Goal: Transaction & Acquisition: Purchase product/service

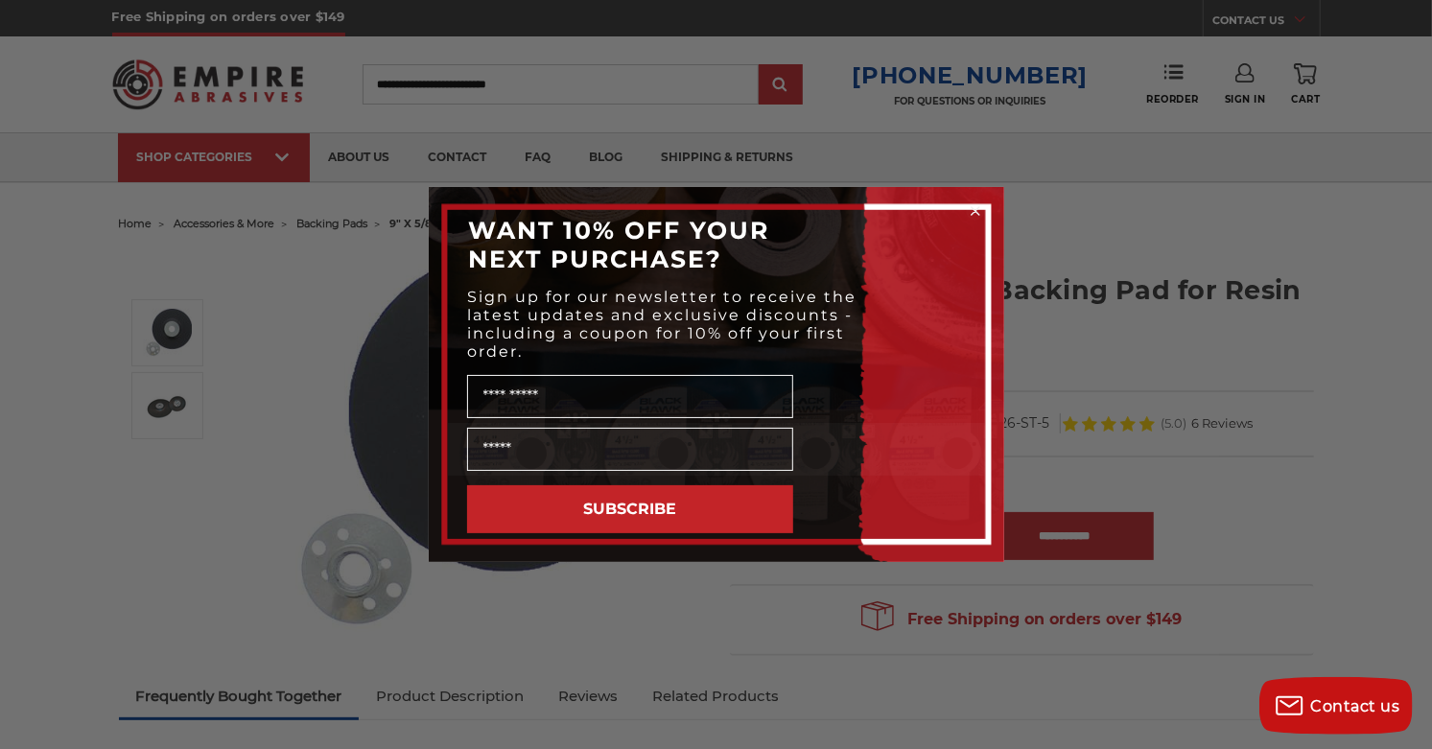
click at [975, 211] on icon "Close dialog" at bounding box center [976, 211] width 8 height 8
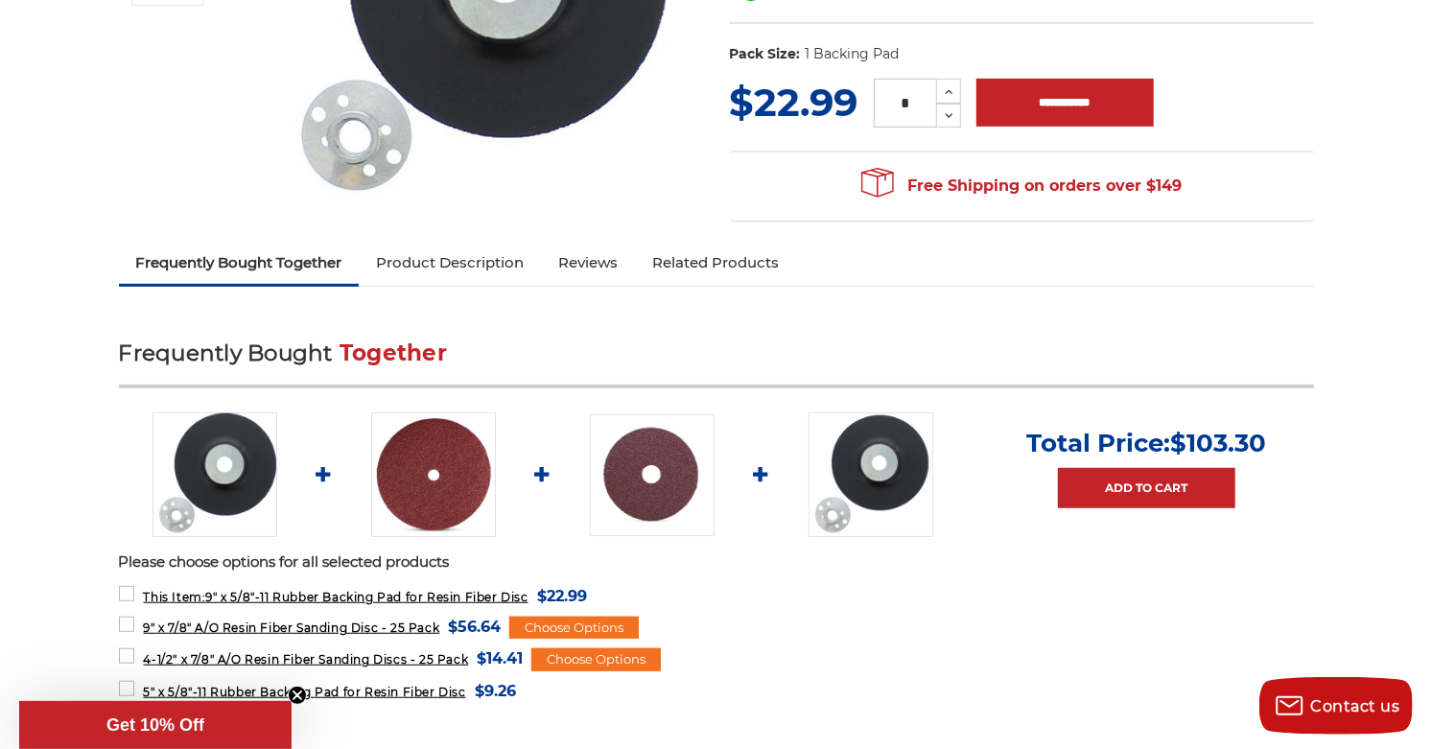
scroll to position [456, 0]
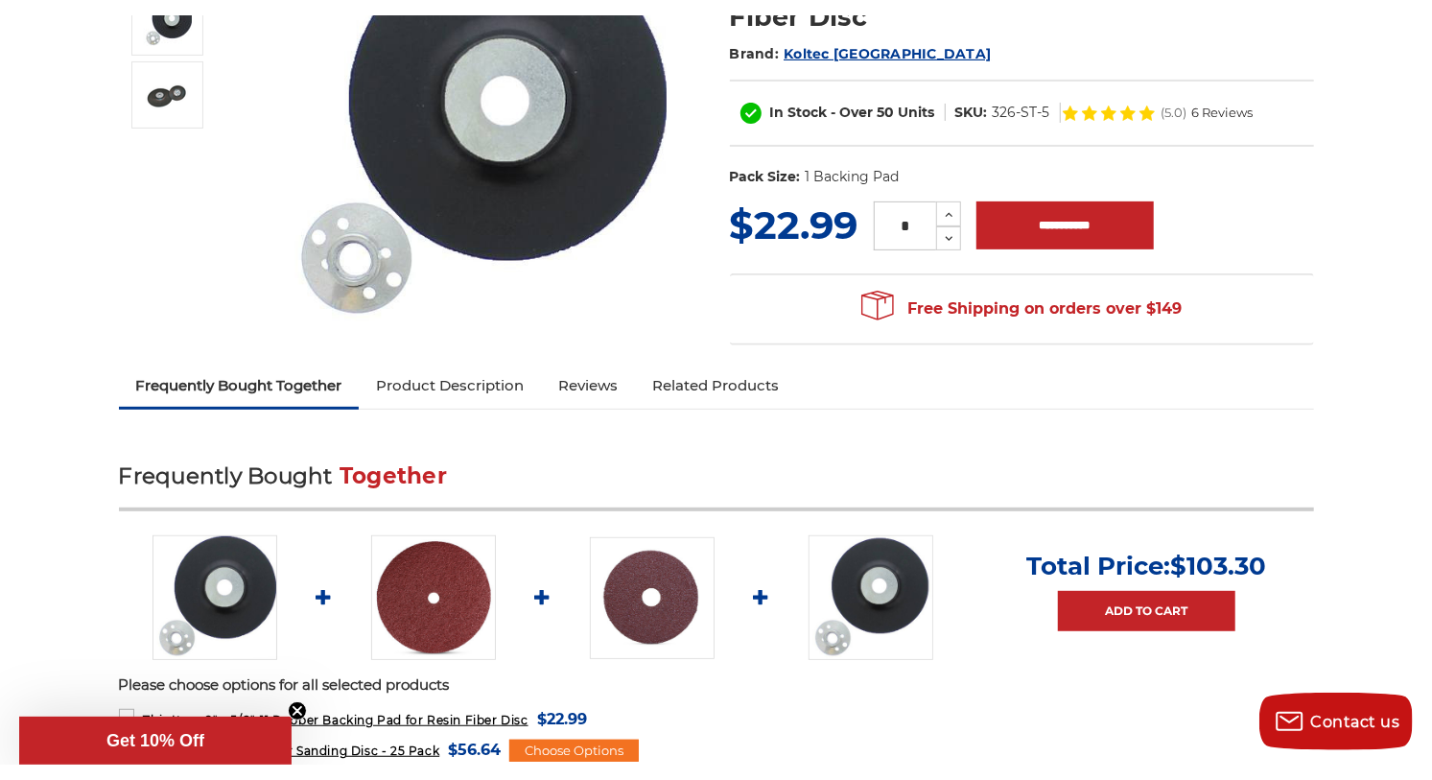
scroll to position [0, 0]
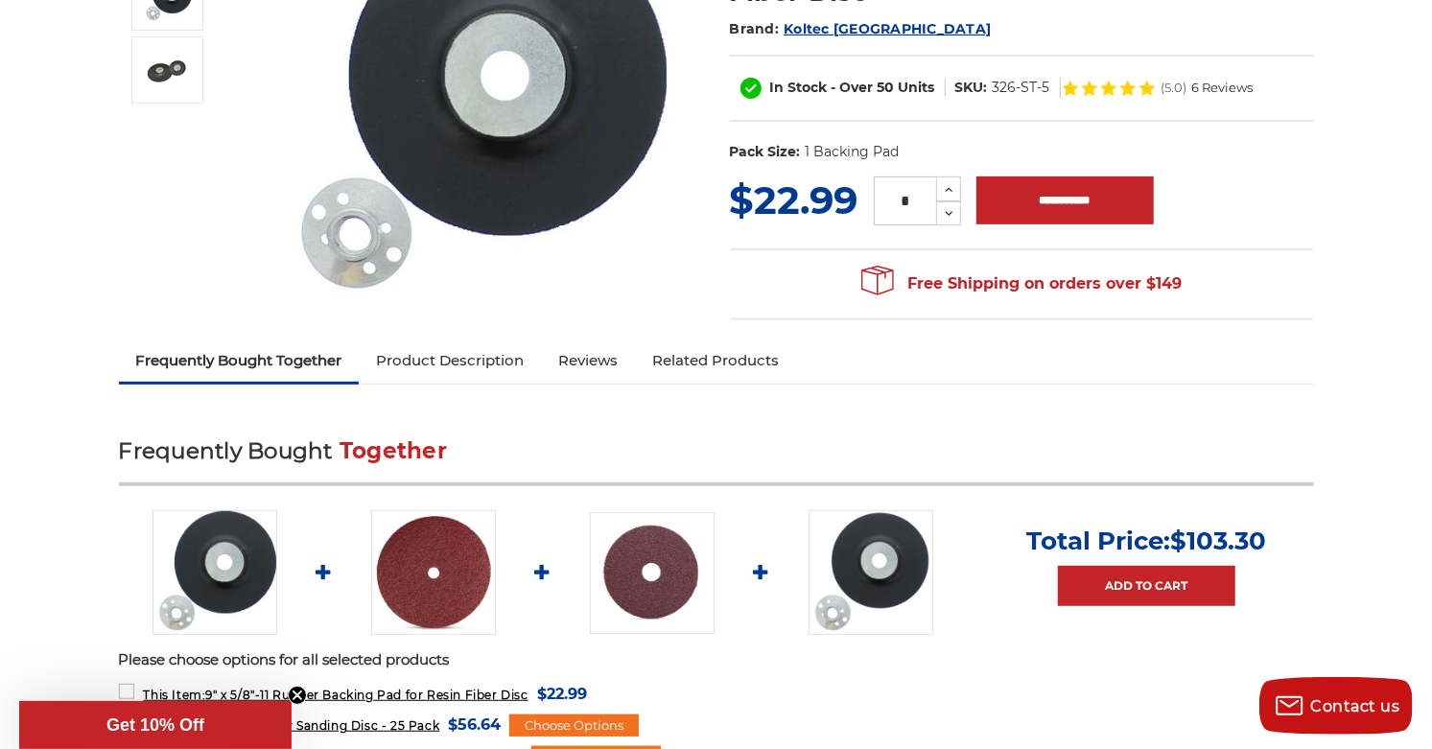
scroll to position [347, 0]
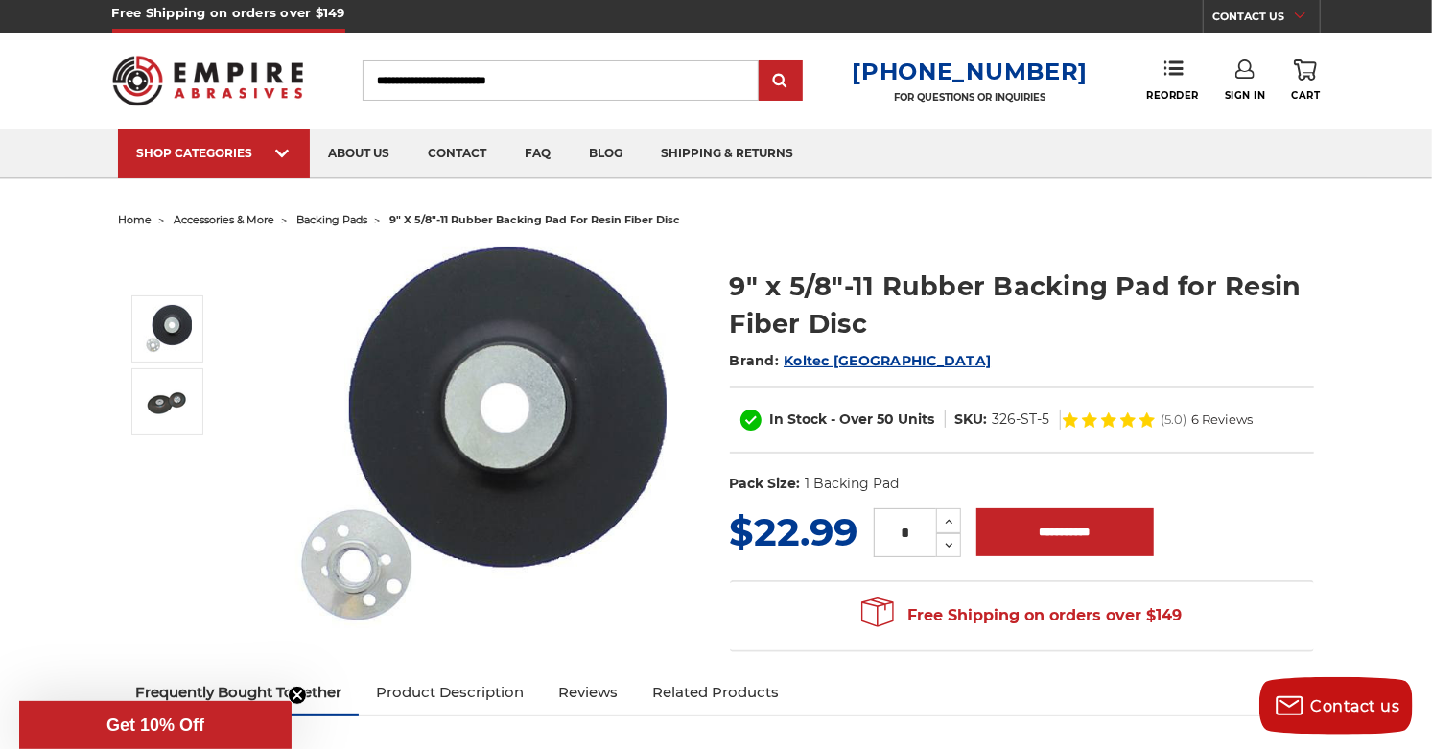
scroll to position [0, 0]
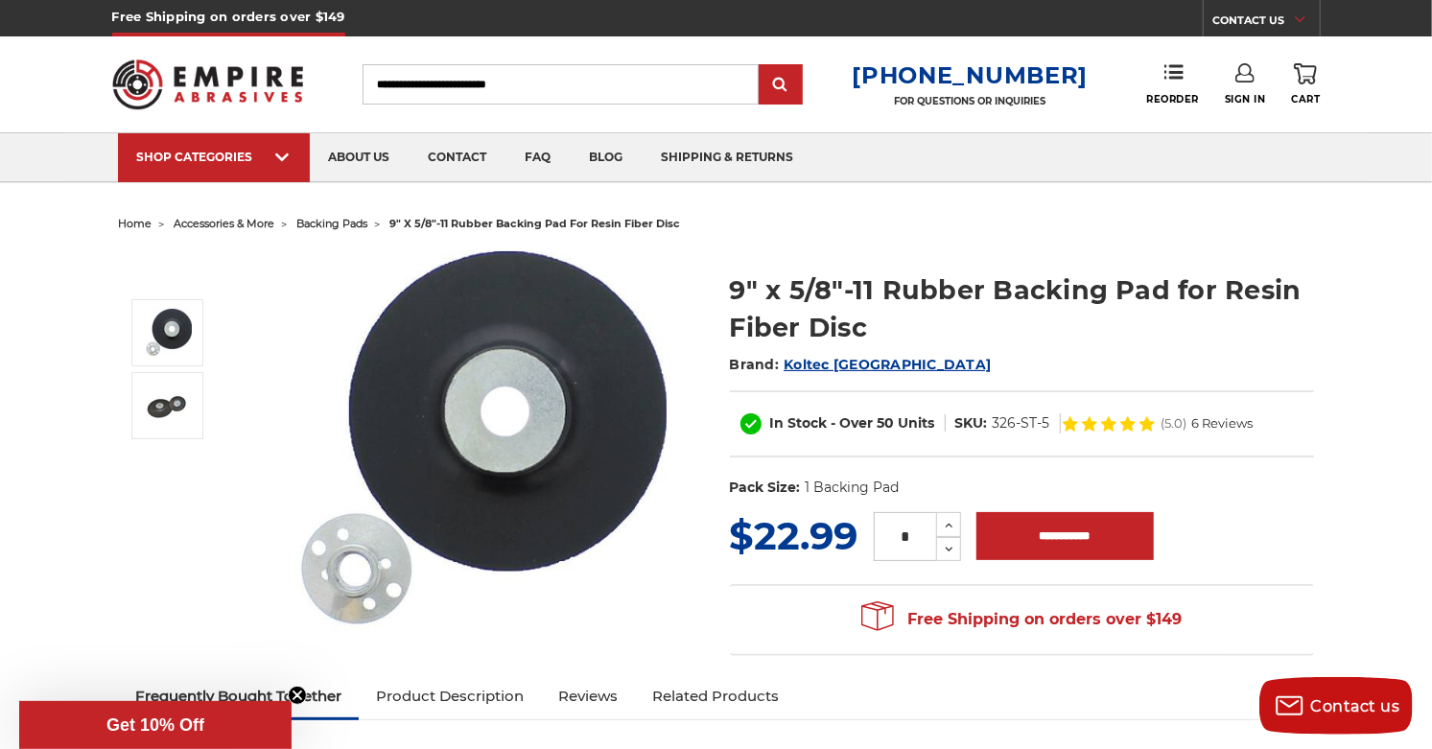
click at [1391, 104] on header "Free Shipping on orders over $149 CONTACT US Monday - Friday (excluding holiday…" at bounding box center [716, 91] width 1432 height 183
click at [1385, 106] on header "Free Shipping on orders over $149 CONTACT US Monday - Friday (excluding holiday…" at bounding box center [716, 91] width 1432 height 183
click at [1378, 123] on header "Free Shipping on orders over $149 CONTACT US Monday - Friday (excluding holiday…" at bounding box center [716, 91] width 1432 height 183
click at [1376, 144] on div "SHOP CATEGORIES sanding belts 3/8" x 13" 1/2" x 18" 1/2" x 24" 1" x 30" 1" x 42…" at bounding box center [716, 157] width 1432 height 50
click at [1378, 179] on div "SHOP CATEGORIES sanding belts 3/8" x 13" 1/2" x 18" 1/2" x 24" 1" x 30" 1" x 42…" at bounding box center [716, 157] width 1432 height 50
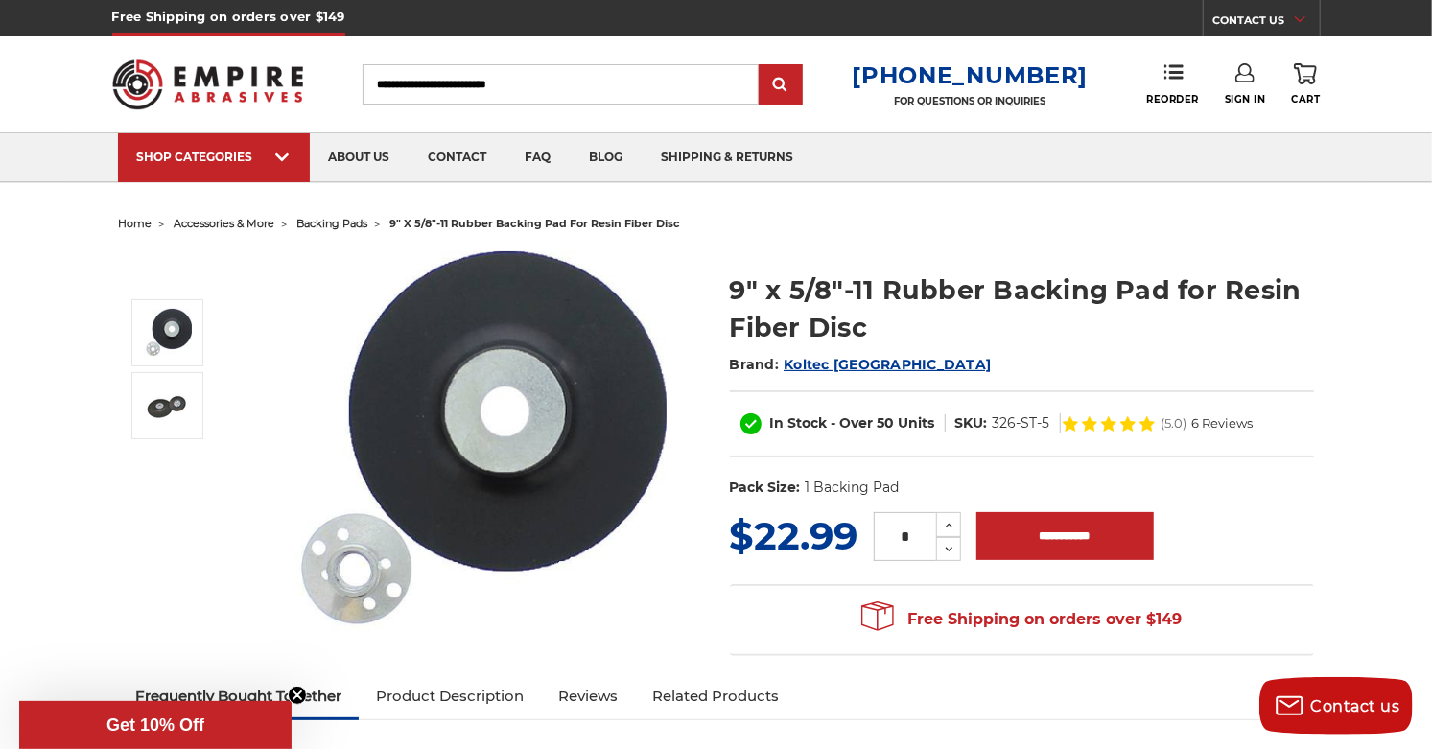
click at [1122, 424] on icon at bounding box center [1127, 423] width 15 height 14
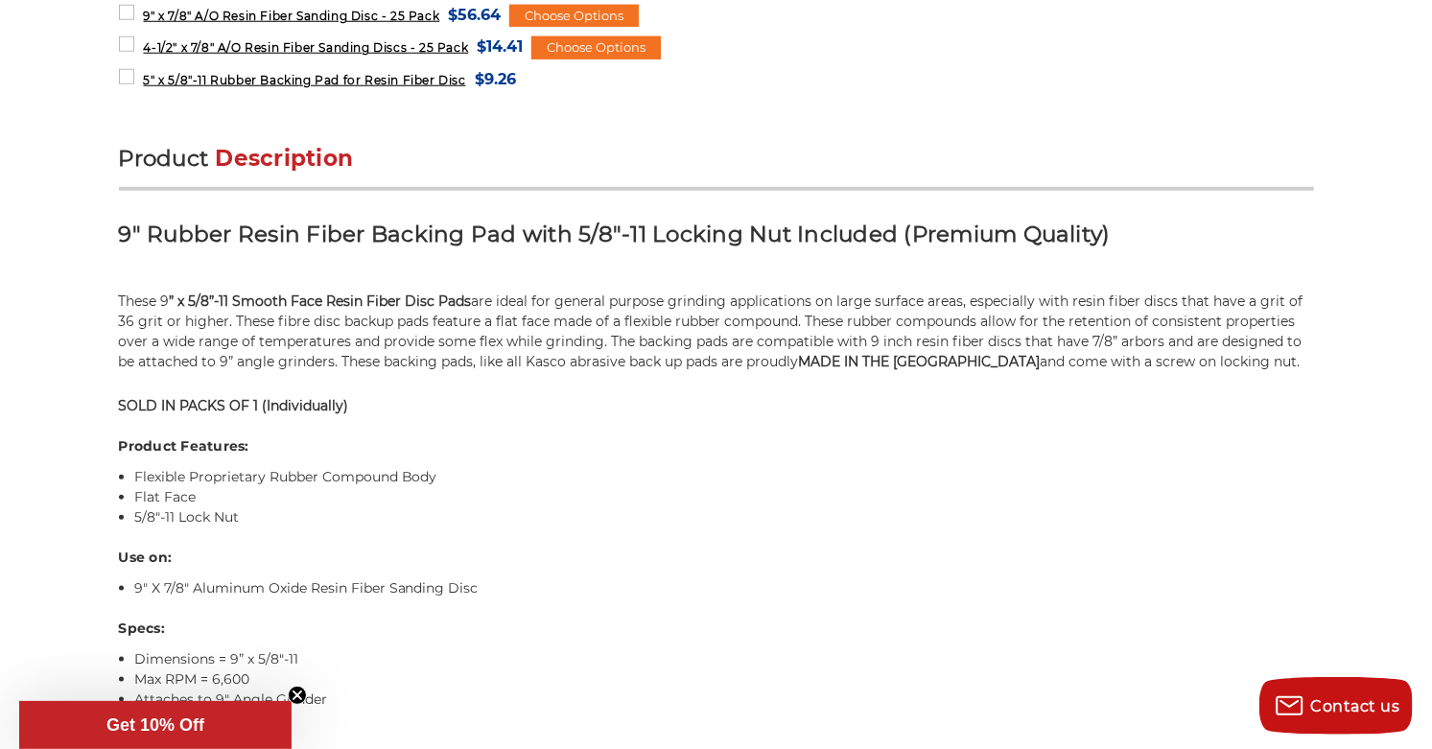
scroll to position [1058, 0]
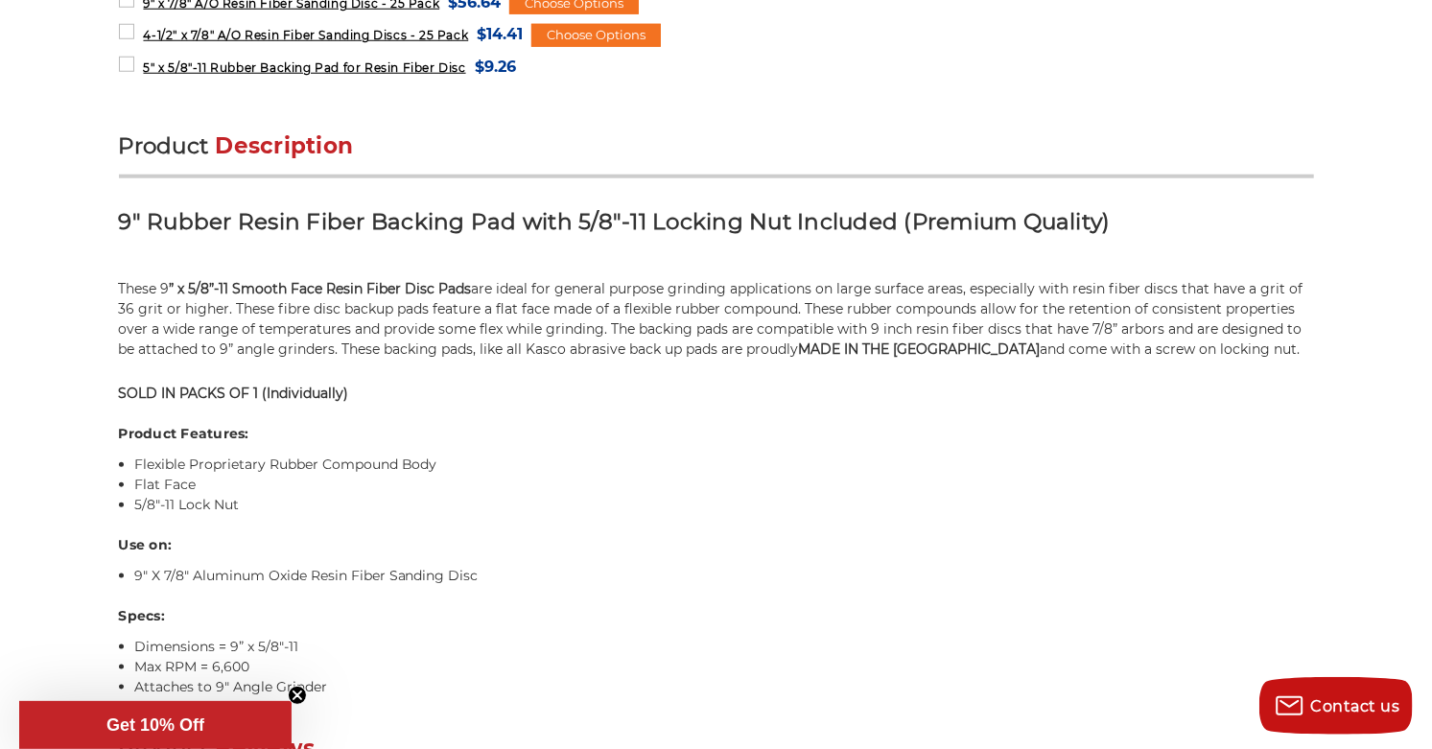
click at [850, 236] on h3 "9" Rubber Resin Fiber Backing Pad with 5/8"-11 Locking Nut Included (Premium Qu…" at bounding box center [716, 228] width 1195 height 43
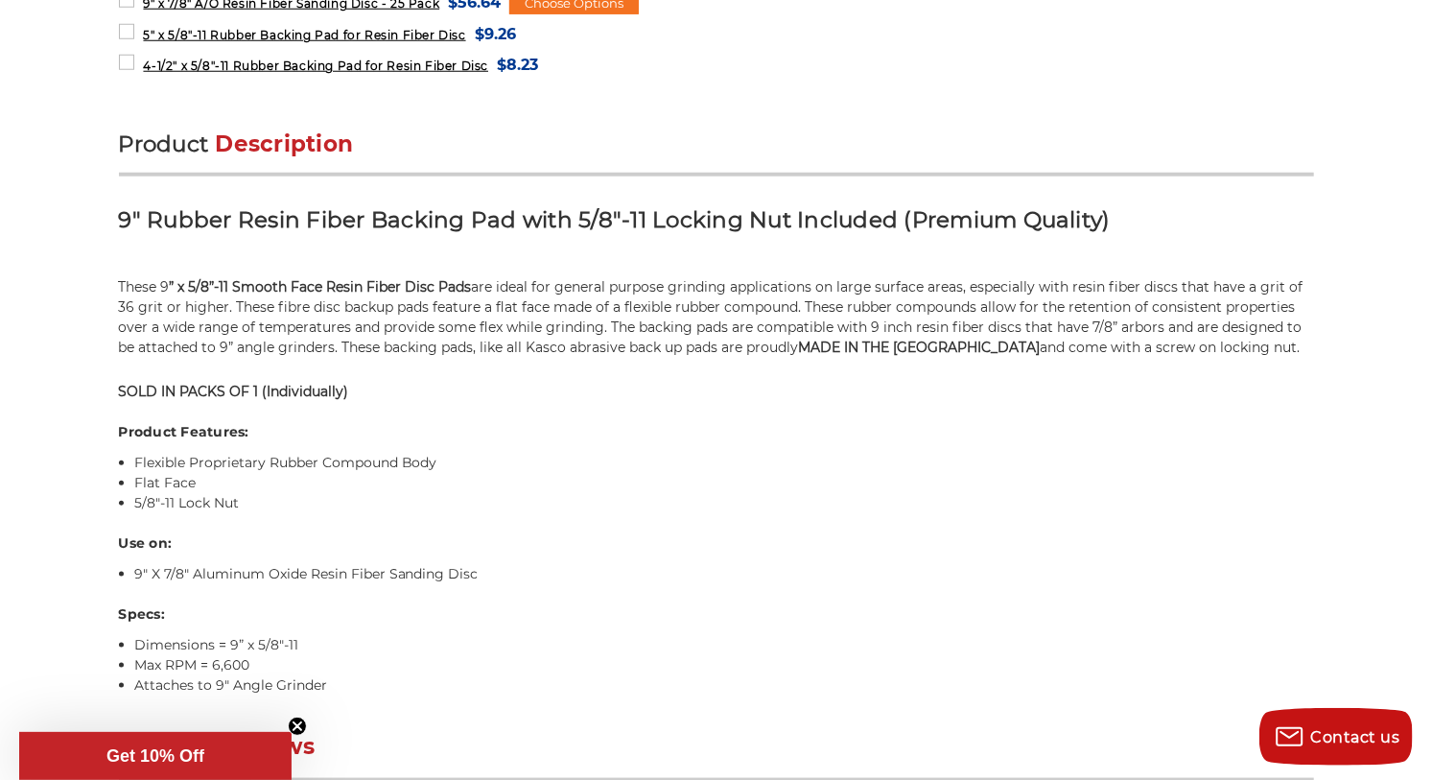
scroll to position [1067, 0]
